Goal: Transaction & Acquisition: Purchase product/service

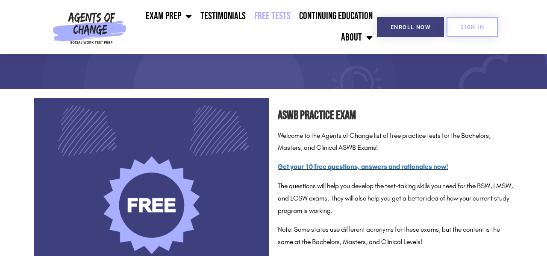
scroll to position [132, 0]
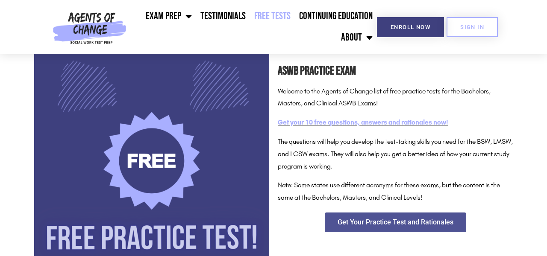
click at [329, 121] on link "Get your 10 free questions, answers and rationales now!" at bounding box center [363, 122] width 170 height 8
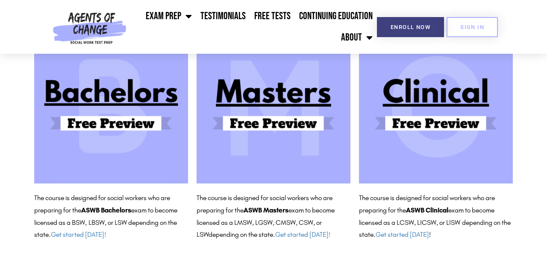
scroll to position [110, 0]
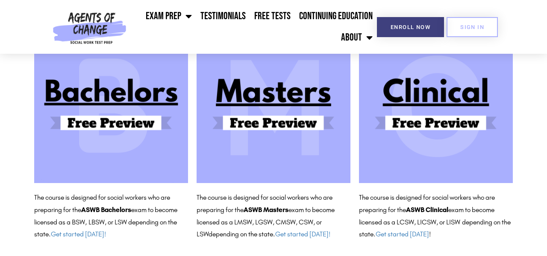
click at [281, 123] on img at bounding box center [273, 106] width 154 height 154
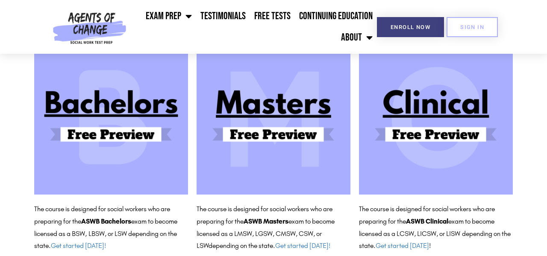
scroll to position [98, 0]
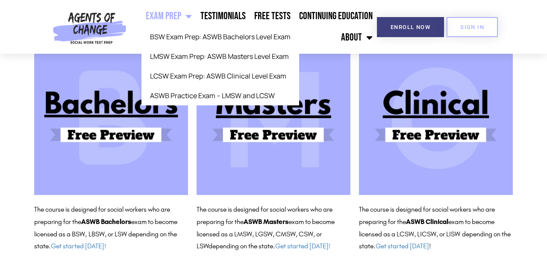
click at [192, 18] on span "Menu" at bounding box center [186, 16] width 11 height 19
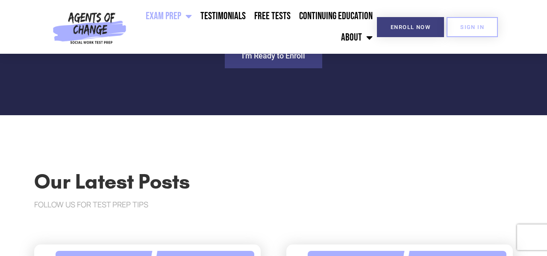
scroll to position [2642, 0]
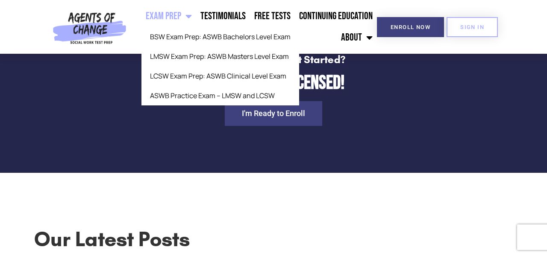
click at [187, 18] on span "Menu" at bounding box center [186, 16] width 11 height 19
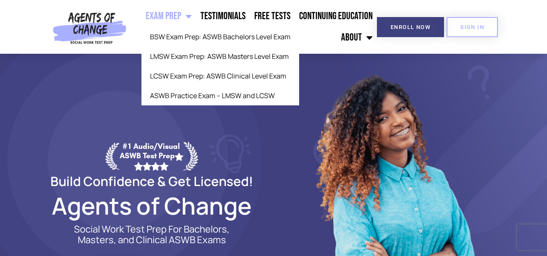
click at [189, 16] on span "Menu" at bounding box center [186, 16] width 11 height 19
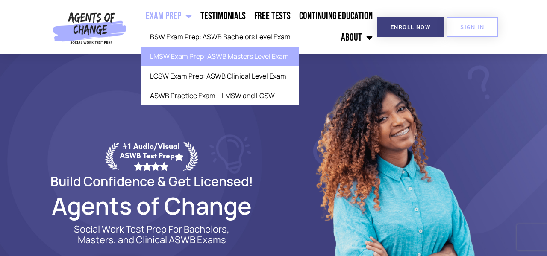
click at [201, 58] on link "LMSW Exam Prep: ASWB Masters Level Exam" at bounding box center [220, 57] width 158 height 20
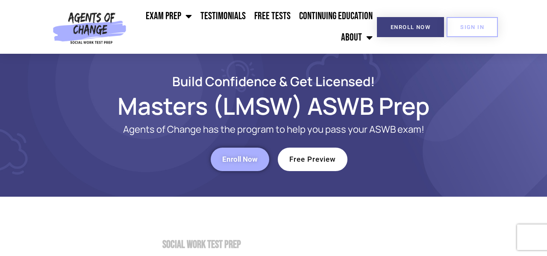
scroll to position [9, 0]
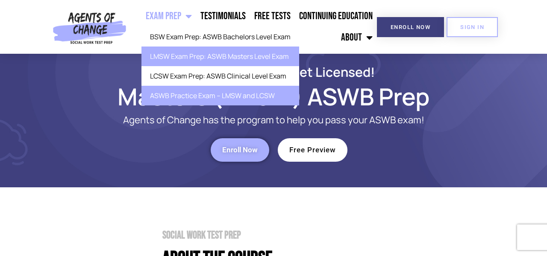
click at [203, 96] on link "ASWB Practice Exam – LMSW and LCSW" at bounding box center [220, 96] width 158 height 20
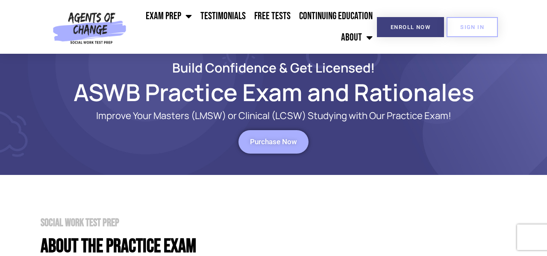
scroll to position [5, 0]
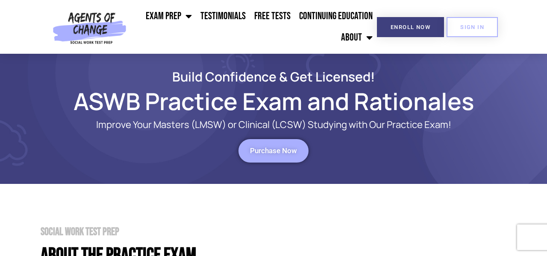
click at [257, 149] on span "Purchase Now" at bounding box center [273, 150] width 47 height 7
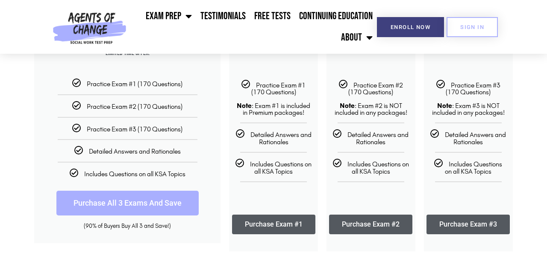
scroll to position [179, 0]
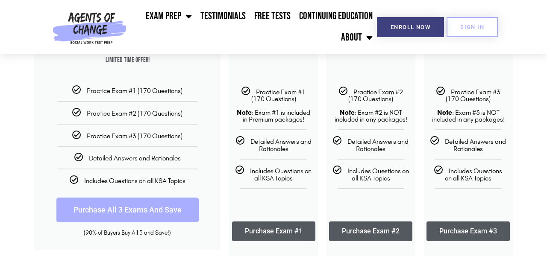
click at [474, 229] on link "Purchase Exam #3" at bounding box center [467, 232] width 83 height 20
